Goal: Transaction & Acquisition: Purchase product/service

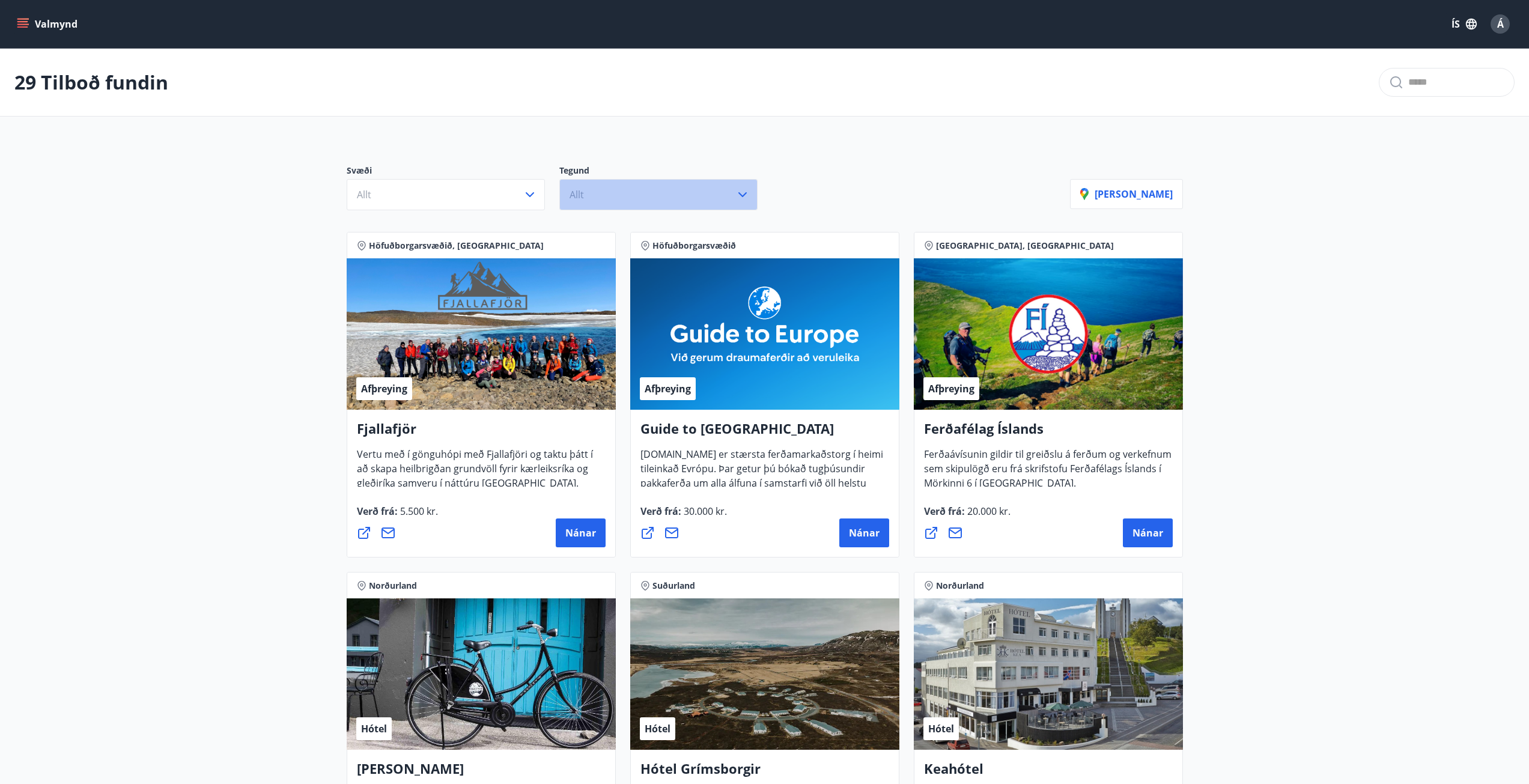
click at [732, 202] on button "Allt" at bounding box center [658, 195] width 198 height 31
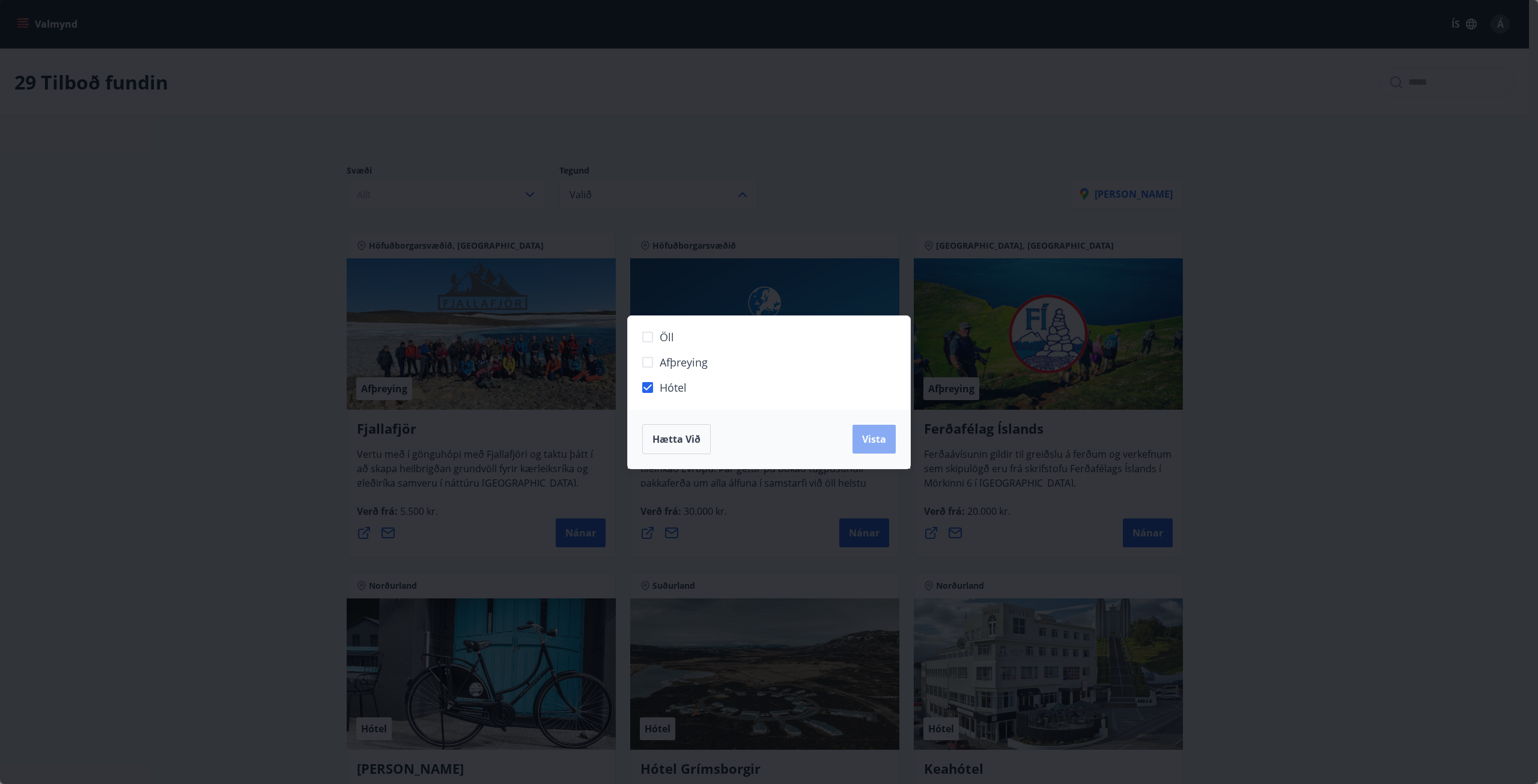
click at [868, 441] on span "Vista" at bounding box center [874, 440] width 24 height 13
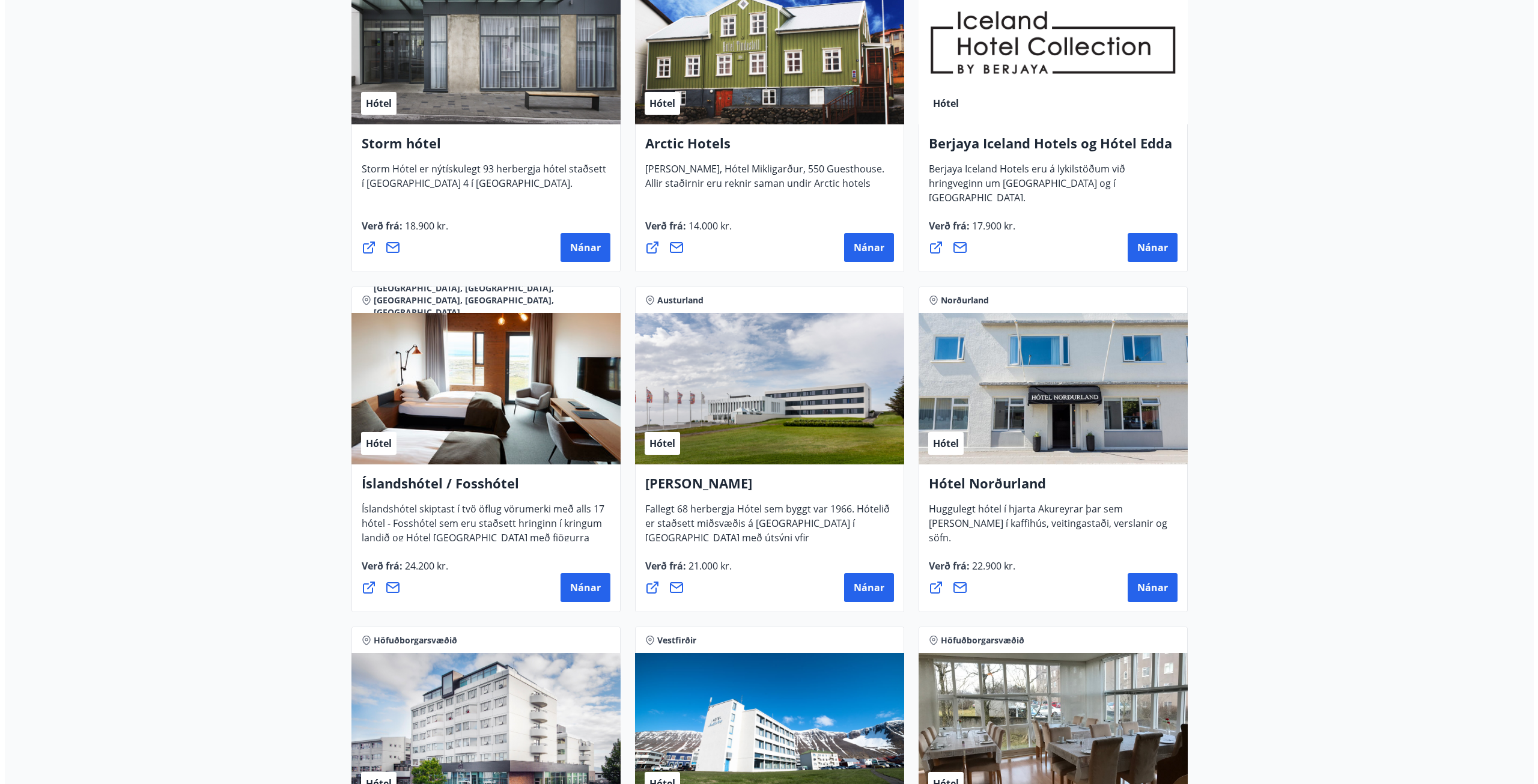
scroll to position [941, 0]
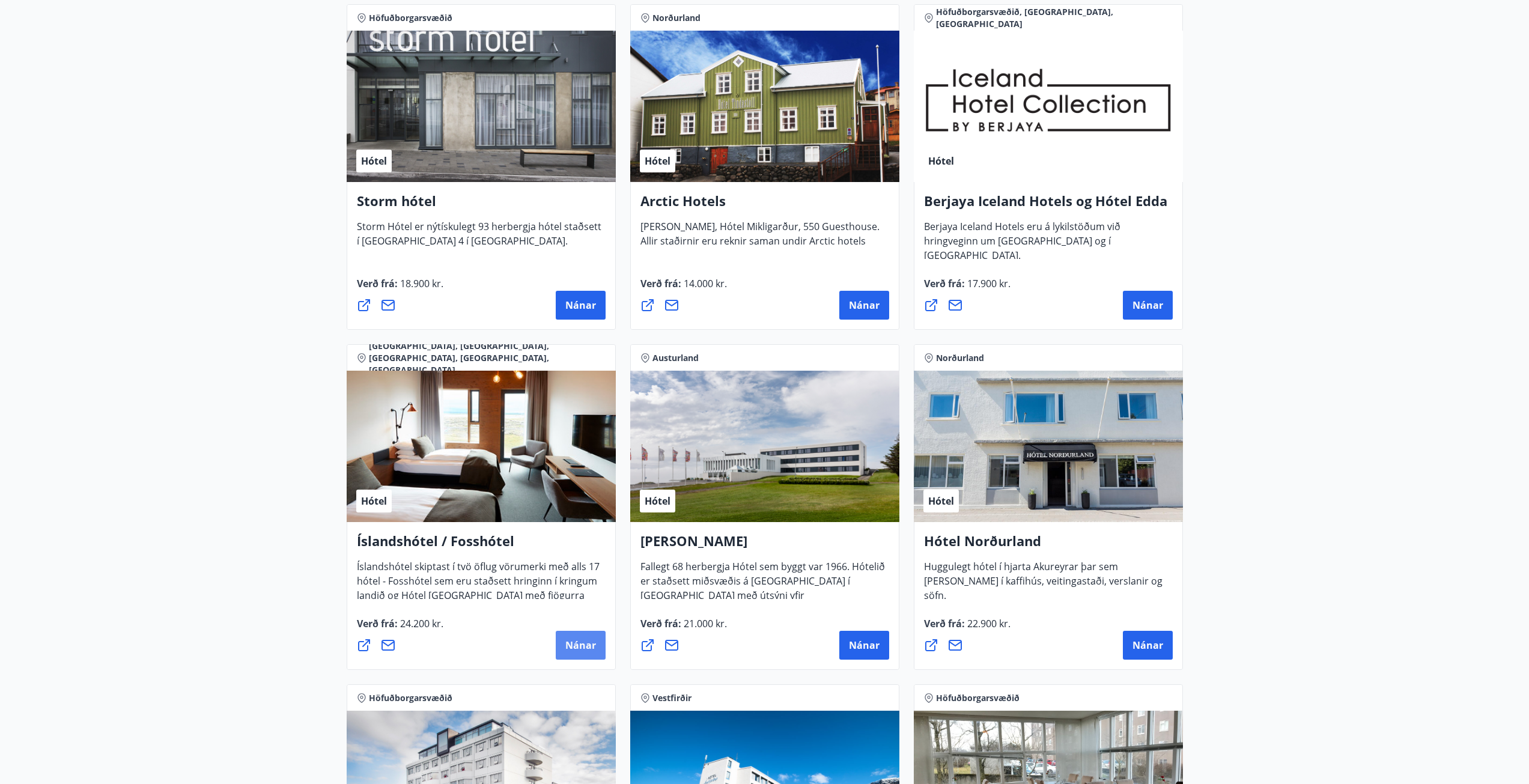
click at [580, 646] on span "Nánar" at bounding box center [580, 645] width 30 height 13
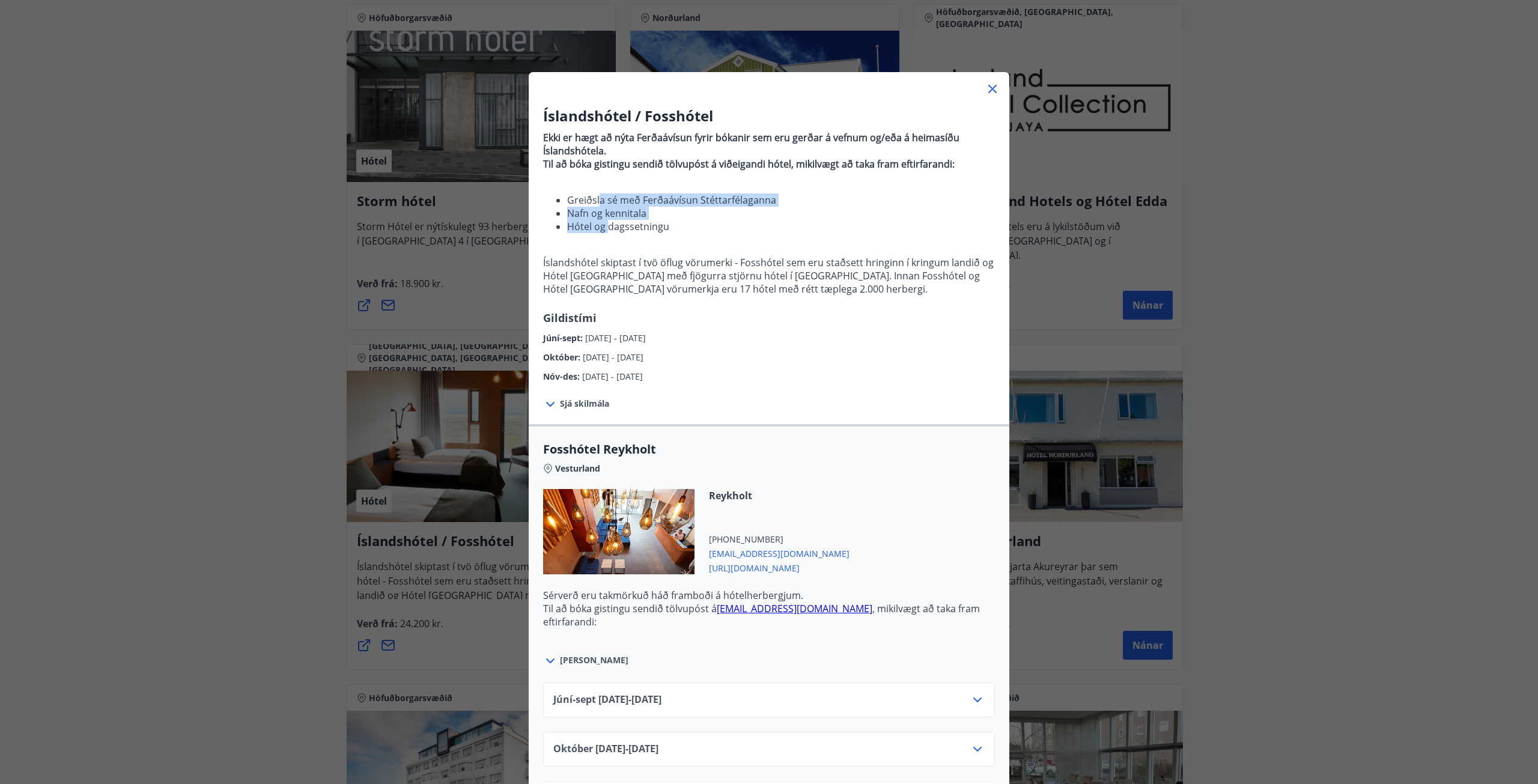
drag, startPoint x: 595, startPoint y: 194, endPoint x: 603, endPoint y: 227, distance: 34.0
click at [603, 227] on ul "Greiðsla sé með Ferðaávísun Stéttarfélaganna Nafn og kennitala Hótel og dagsset…" at bounding box center [769, 213] width 451 height 40
click at [621, 259] on p "Íslandshótel skiptast í tvö öflug vörumerki - Fosshótel sem eru staðsett hringi…" at bounding box center [769, 275] width 451 height 40
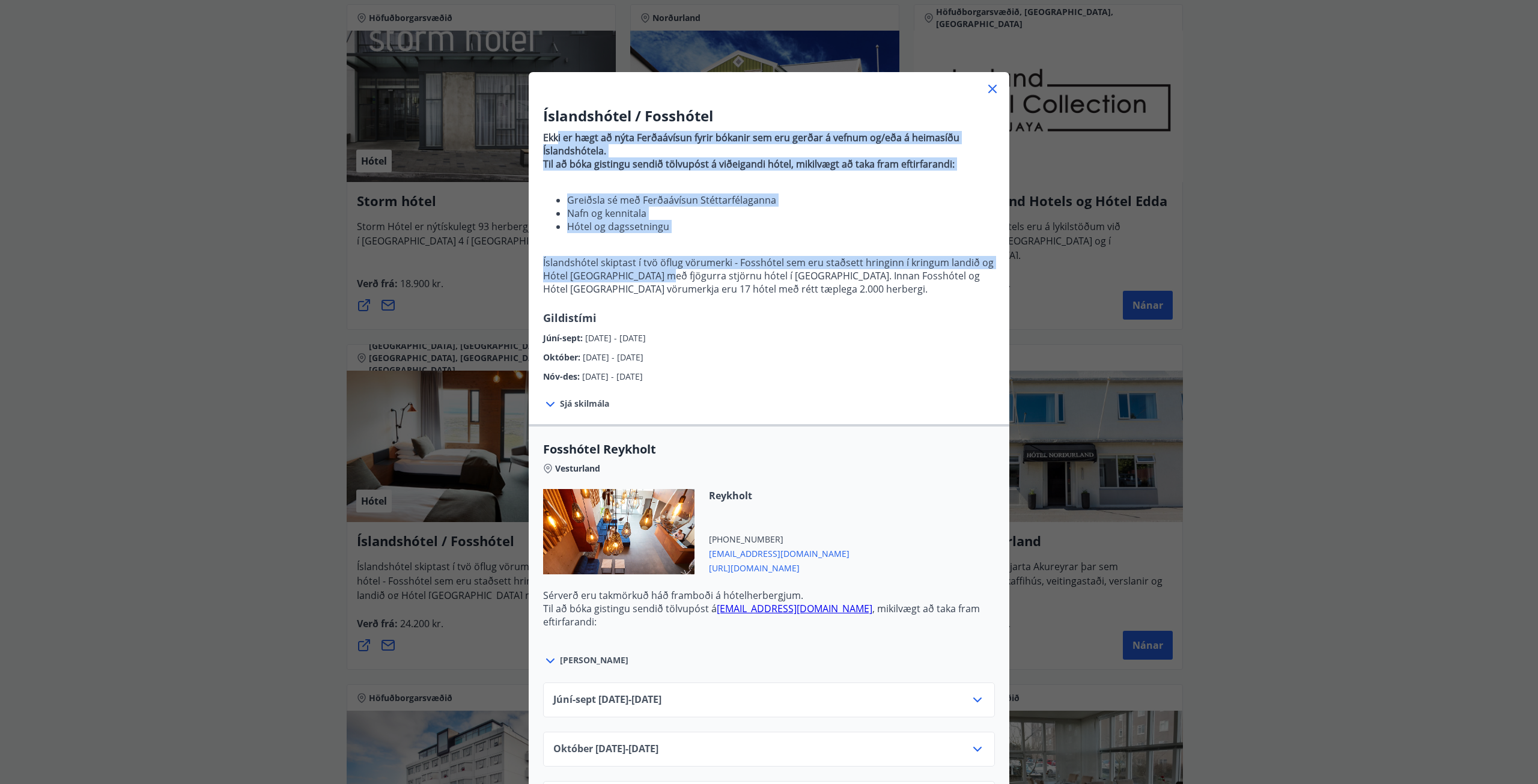
drag, startPoint x: 553, startPoint y: 137, endPoint x: 654, endPoint y: 270, distance: 167.0
click at [654, 270] on p "Ekki er hægt að nýta Ferðaávísun fyrir bókanir sem eru gerðar á vefnum og/eða á…" at bounding box center [769, 218] width 451 height 184
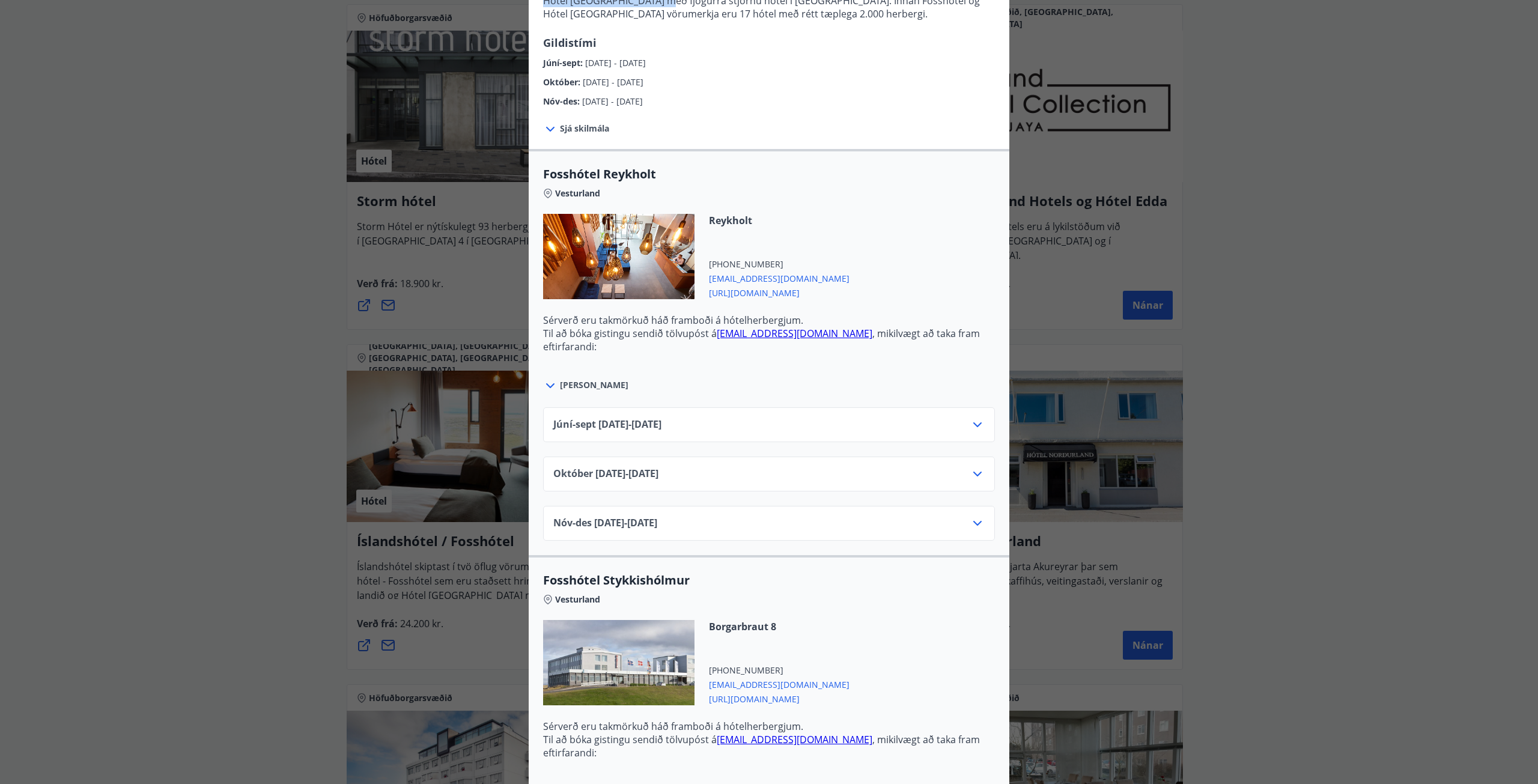
scroll to position [301, 0]
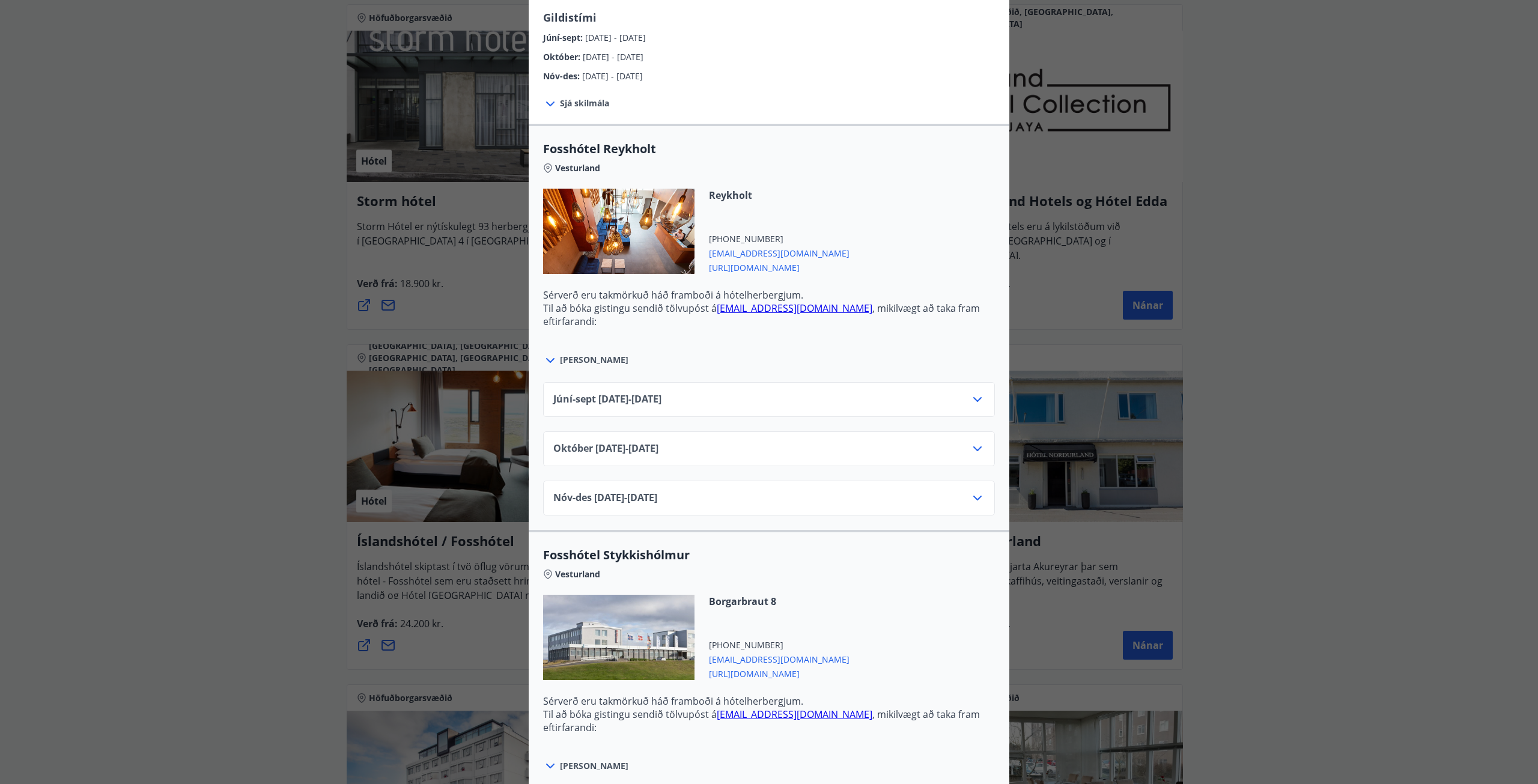
click at [688, 407] on div "Júní-[DATE]06.25 - [DATE]" at bounding box center [769, 404] width 431 height 24
click at [716, 395] on div "Júní-[DATE]06.25 - [DATE]" at bounding box center [769, 404] width 431 height 24
click at [975, 399] on icon at bounding box center [978, 399] width 8 height 5
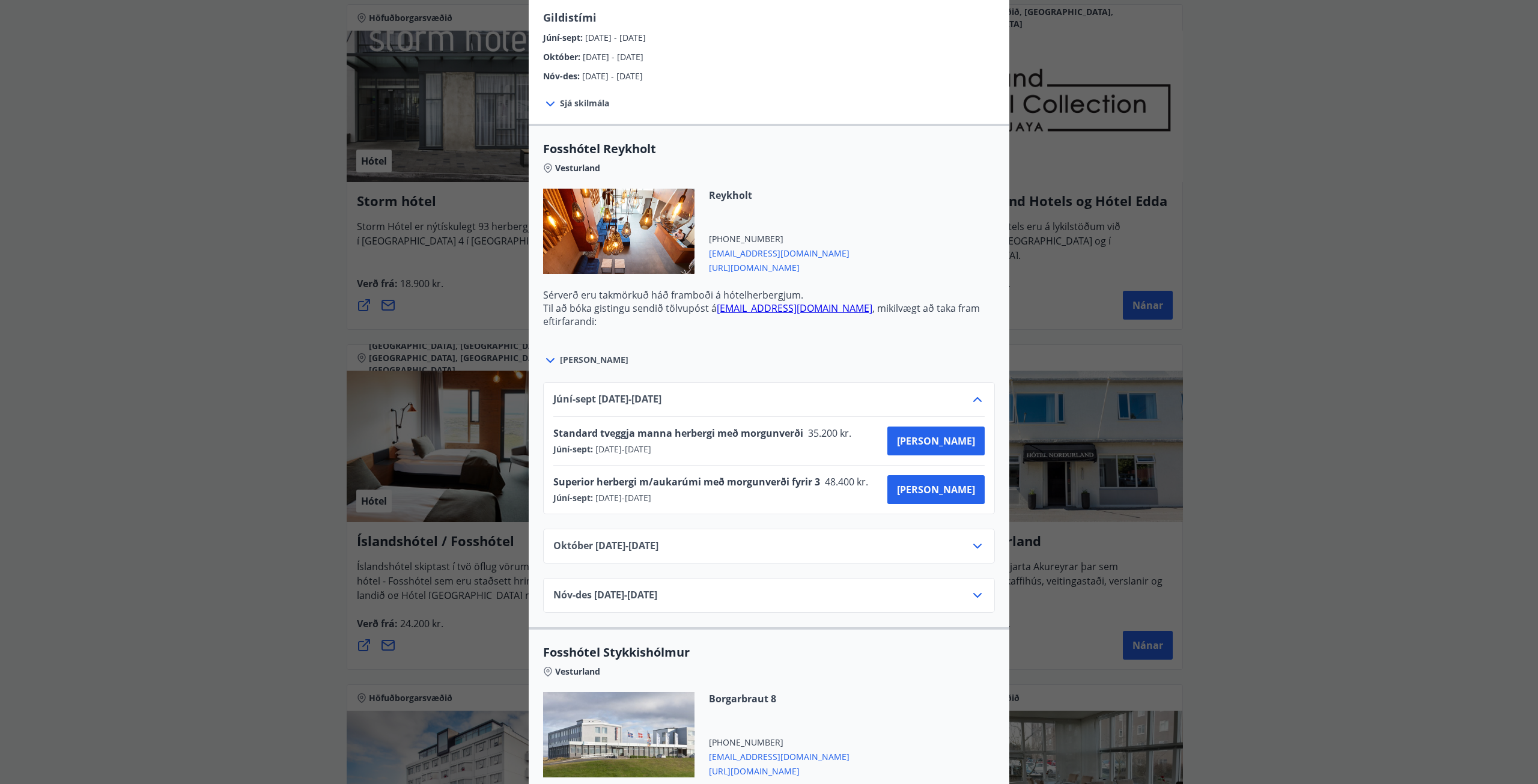
drag, startPoint x: 574, startPoint y: 435, endPoint x: 691, endPoint y: 450, distance: 118.0
click at [691, 450] on div "Standard tveggja manna herbergi með morgunverði 35.200 kr. [GEOGRAPHIC_DATA]-se…" at bounding box center [706, 440] width 306 height 29
click at [921, 540] on div "[DATE]10.25 - [DATE]" at bounding box center [769, 551] width 431 height 24
click at [971, 541] on icon at bounding box center [977, 546] width 14 height 14
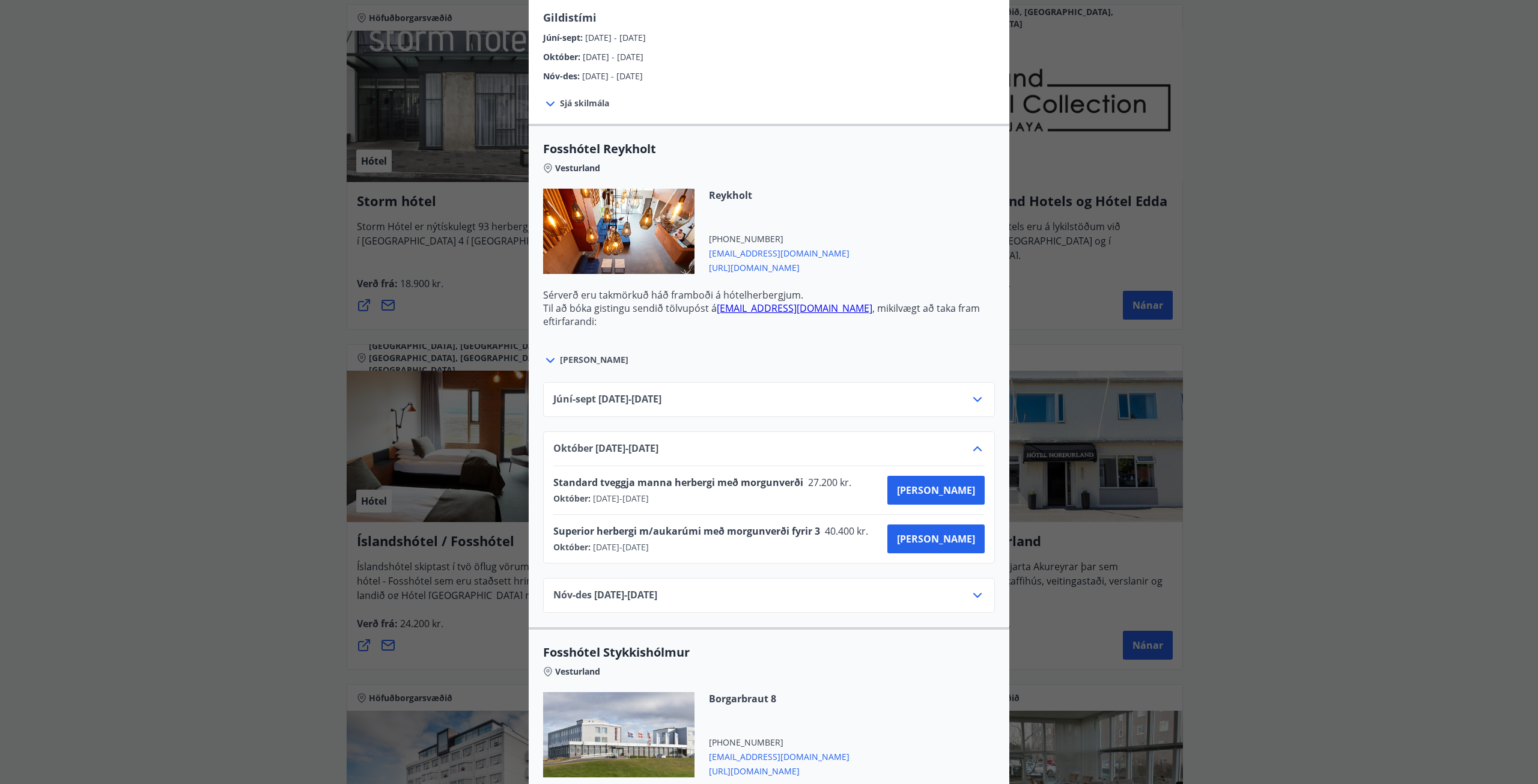
click at [957, 411] on div "Júní-[DATE]06.25 - [DATE]" at bounding box center [769, 404] width 431 height 24
click at [955, 403] on div "Júní-[DATE]06.25 - [DATE]" at bounding box center [769, 404] width 431 height 24
click at [964, 396] on div "Júní-[DATE]06.25 - [DATE]" at bounding box center [769, 404] width 431 height 24
click at [965, 397] on div "Júní-[DATE]06.25 - [DATE]" at bounding box center [769, 404] width 431 height 24
click at [974, 398] on icon at bounding box center [978, 399] width 8 height 5
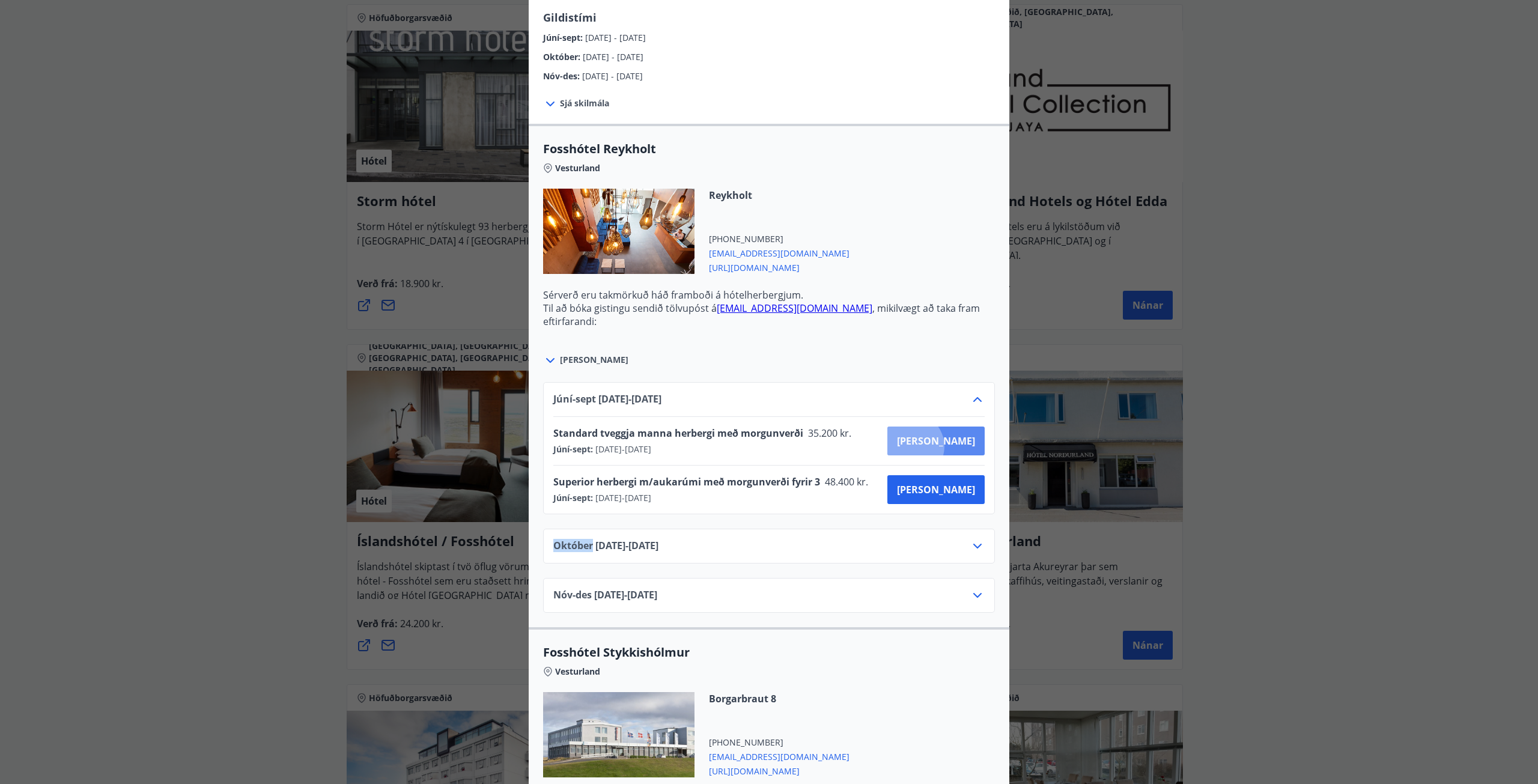
click at [953, 446] on span "[PERSON_NAME]" at bounding box center [936, 441] width 78 height 13
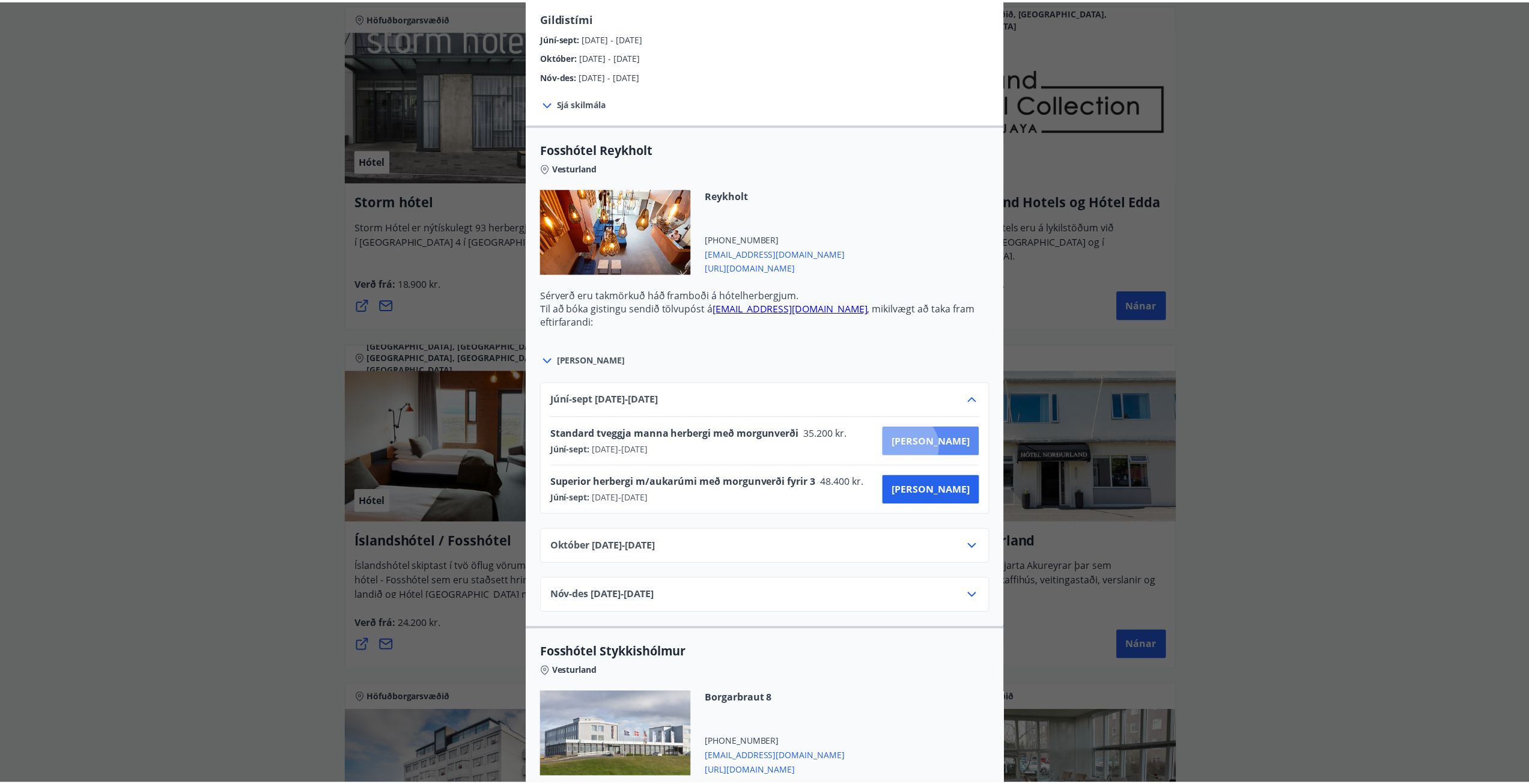
scroll to position [2, 0]
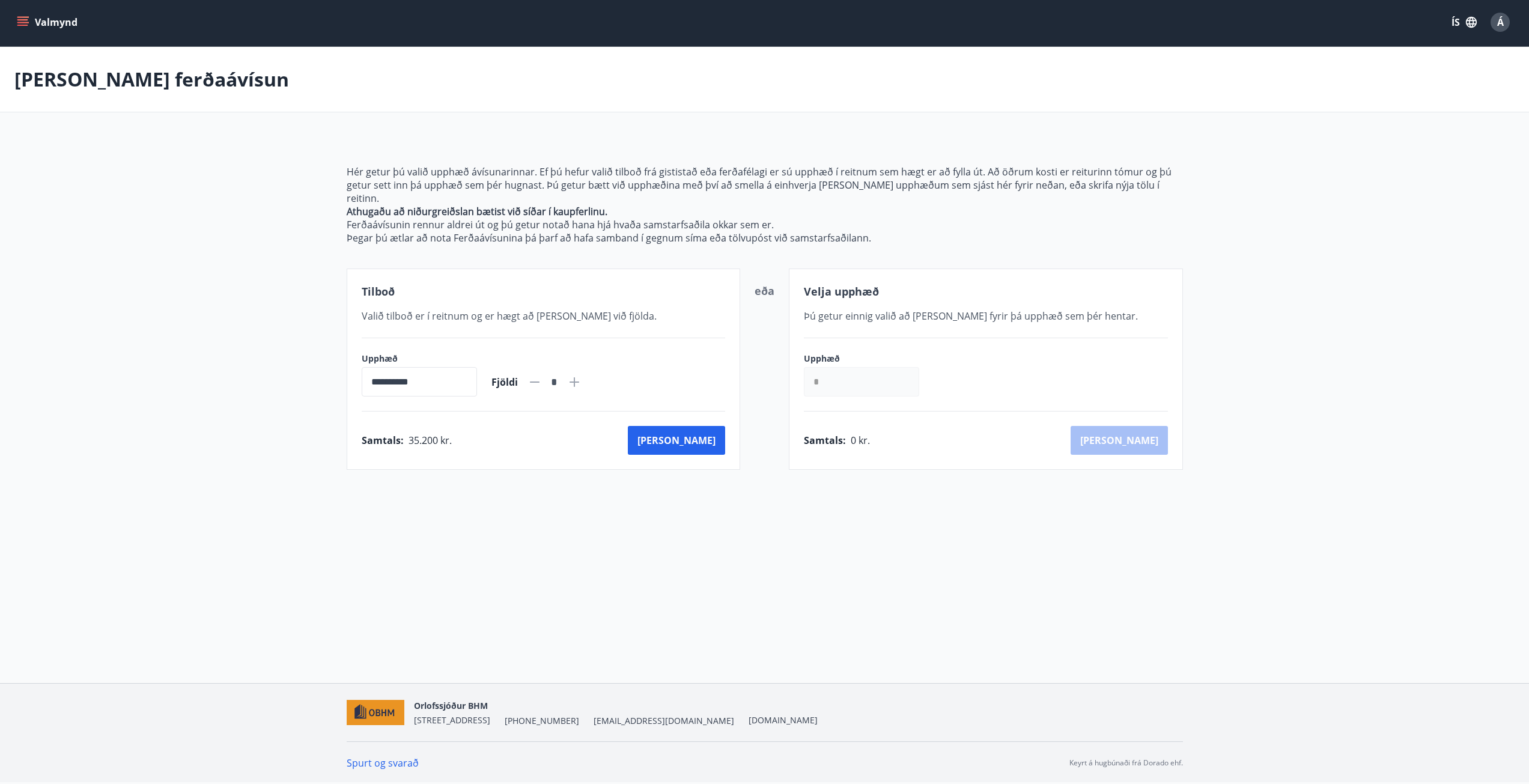
click at [434, 434] on span "35.200 kr." at bounding box center [430, 440] width 43 height 13
click at [433, 381] on input "**********" at bounding box center [419, 381] width 115 height 29
